Goal: Task Accomplishment & Management: Manage account settings

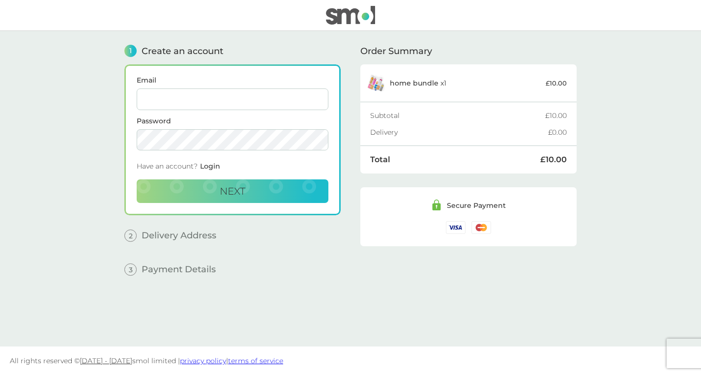
click at [215, 105] on input "Email" at bounding box center [233, 100] width 192 height 22
click at [382, 257] on div "Order Summary home bundle x 1 £10.00 Subtotal £10.00 Delivery £0.00 Total £10.0…" at bounding box center [469, 181] width 216 height 301
click at [213, 163] on span "Login" at bounding box center [210, 166] width 20 height 9
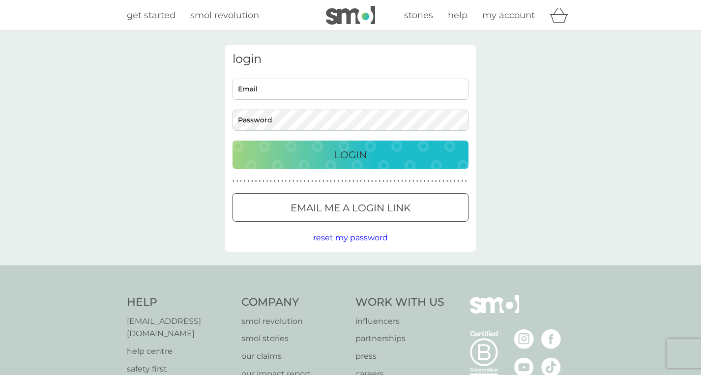
click at [284, 86] on input "Email" at bounding box center [351, 89] width 236 height 21
type input "[EMAIL_ADDRESS][DOMAIN_NAME]"
click at [233, 141] on button "Login" at bounding box center [351, 155] width 236 height 29
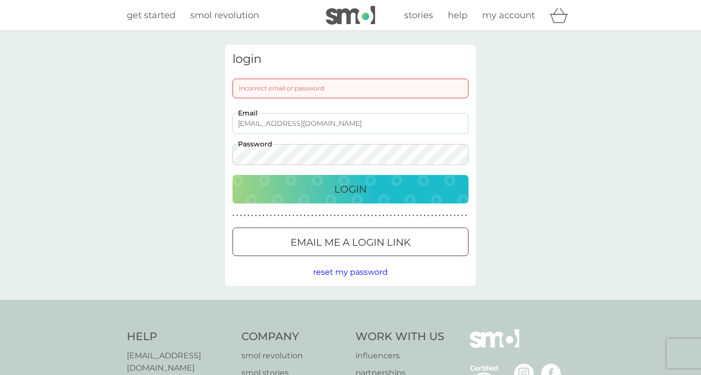
click at [233, 175] on button "Login" at bounding box center [351, 189] width 236 height 29
